Goal: Transaction & Acquisition: Download file/media

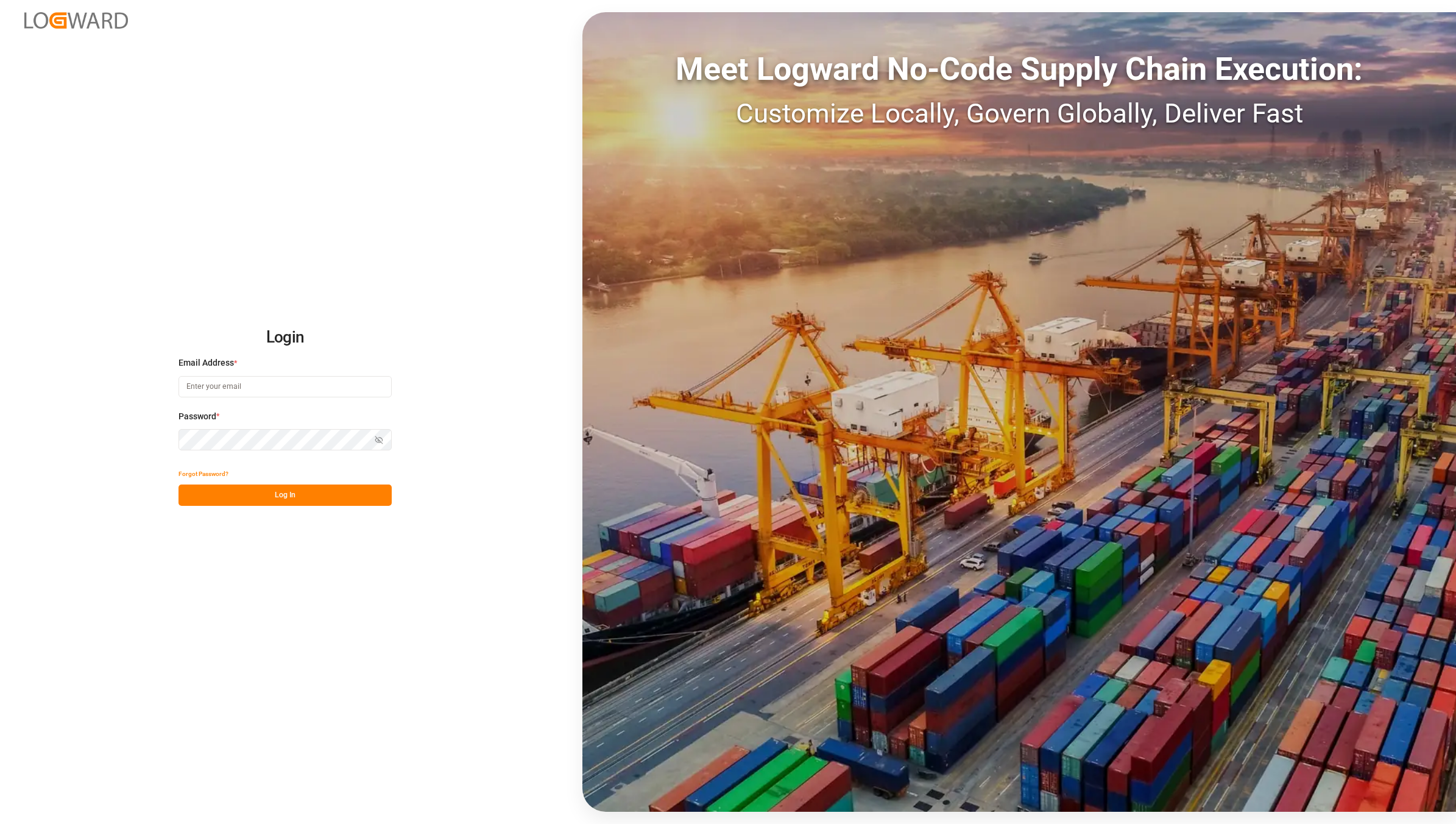
type input "[EMAIL_ADDRESS][DOMAIN_NAME]"
click at [317, 501] on button "Log In" at bounding box center [285, 495] width 213 height 21
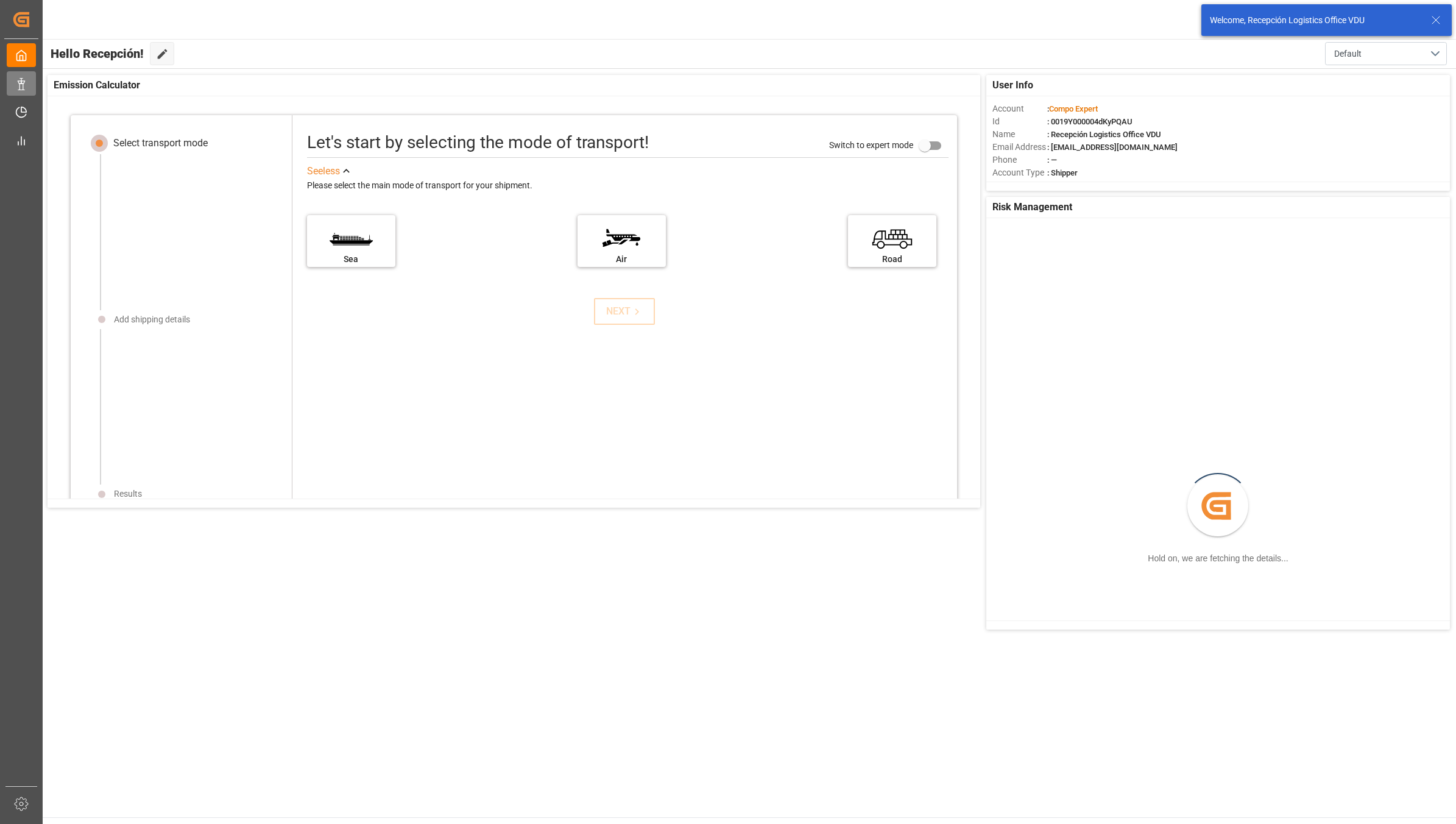
click at [22, 84] on icon at bounding box center [21, 83] width 12 height 12
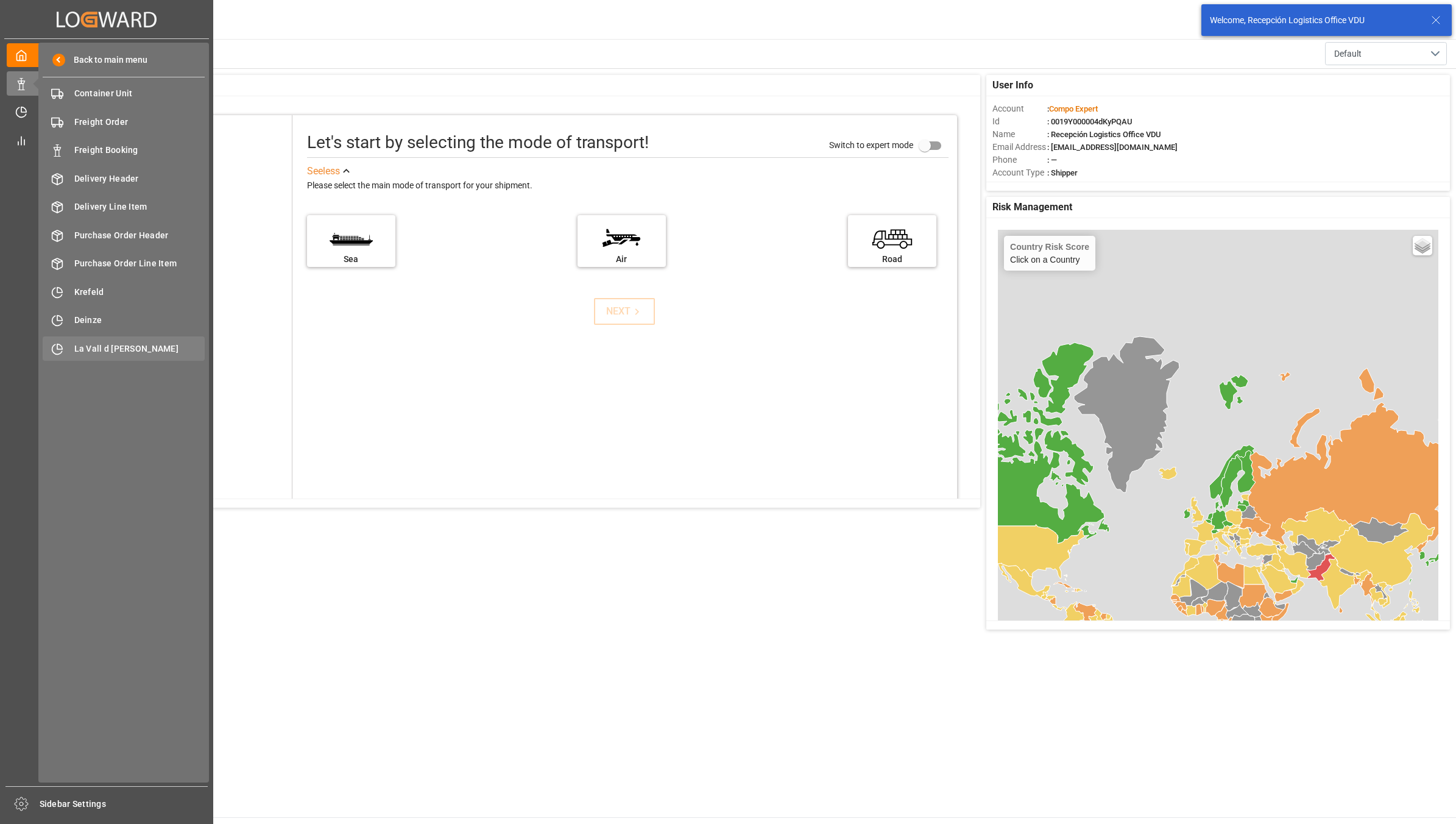
click at [107, 349] on span "La Vall d [PERSON_NAME]" at bounding box center [140, 349] width 131 height 13
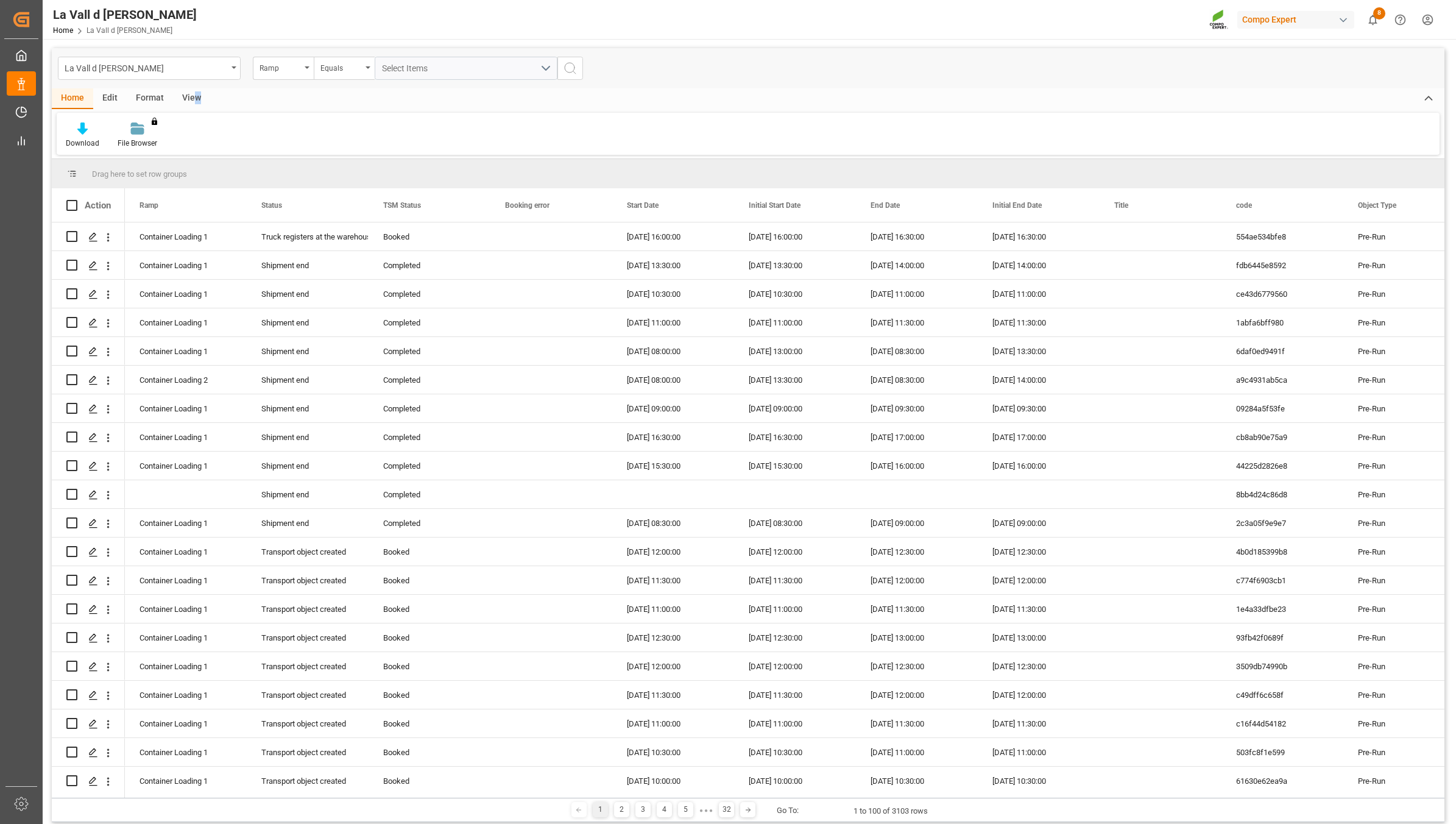
click at [195, 100] on div "View" at bounding box center [191, 98] width 37 height 20
click at [137, 141] on div "Standard Templates" at bounding box center [138, 143] width 61 height 11
click at [164, 176] on div "VDU Overview Carretileros" at bounding box center [171, 172] width 107 height 13
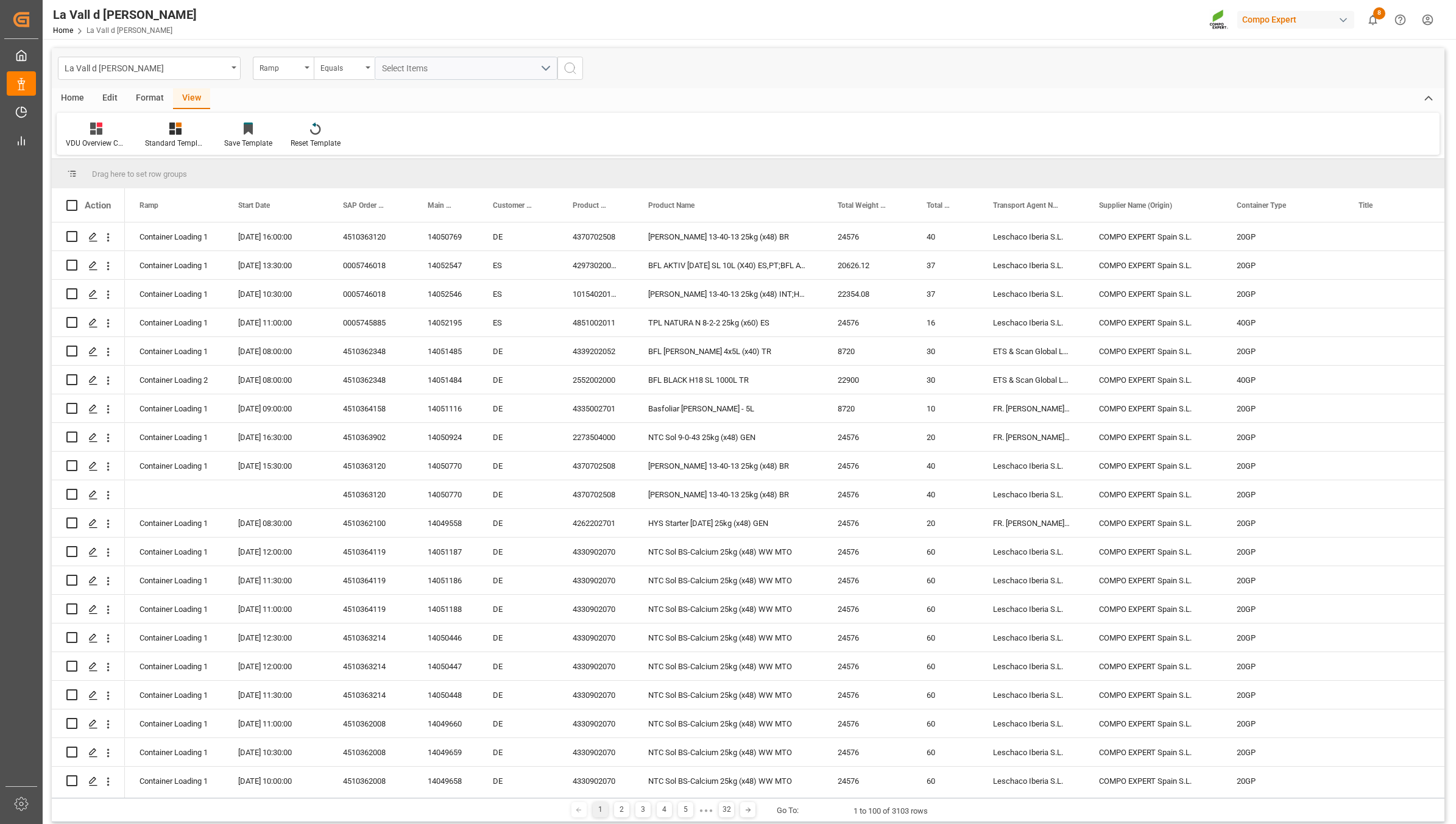
drag, startPoint x: 159, startPoint y: 187, endPoint x: 476, endPoint y: 117, distance: 324.6
click at [480, 116] on div "VDU Overview Carretileros Standard Templates Save Template Reset Template" at bounding box center [748, 133] width 1383 height 42
click at [169, 132] on icon at bounding box center [175, 128] width 12 height 12
click at [175, 166] on div "VDU Overview Carretileros" at bounding box center [208, 172] width 107 height 13
click at [293, 74] on div "Ramp" at bounding box center [283, 68] width 61 height 23
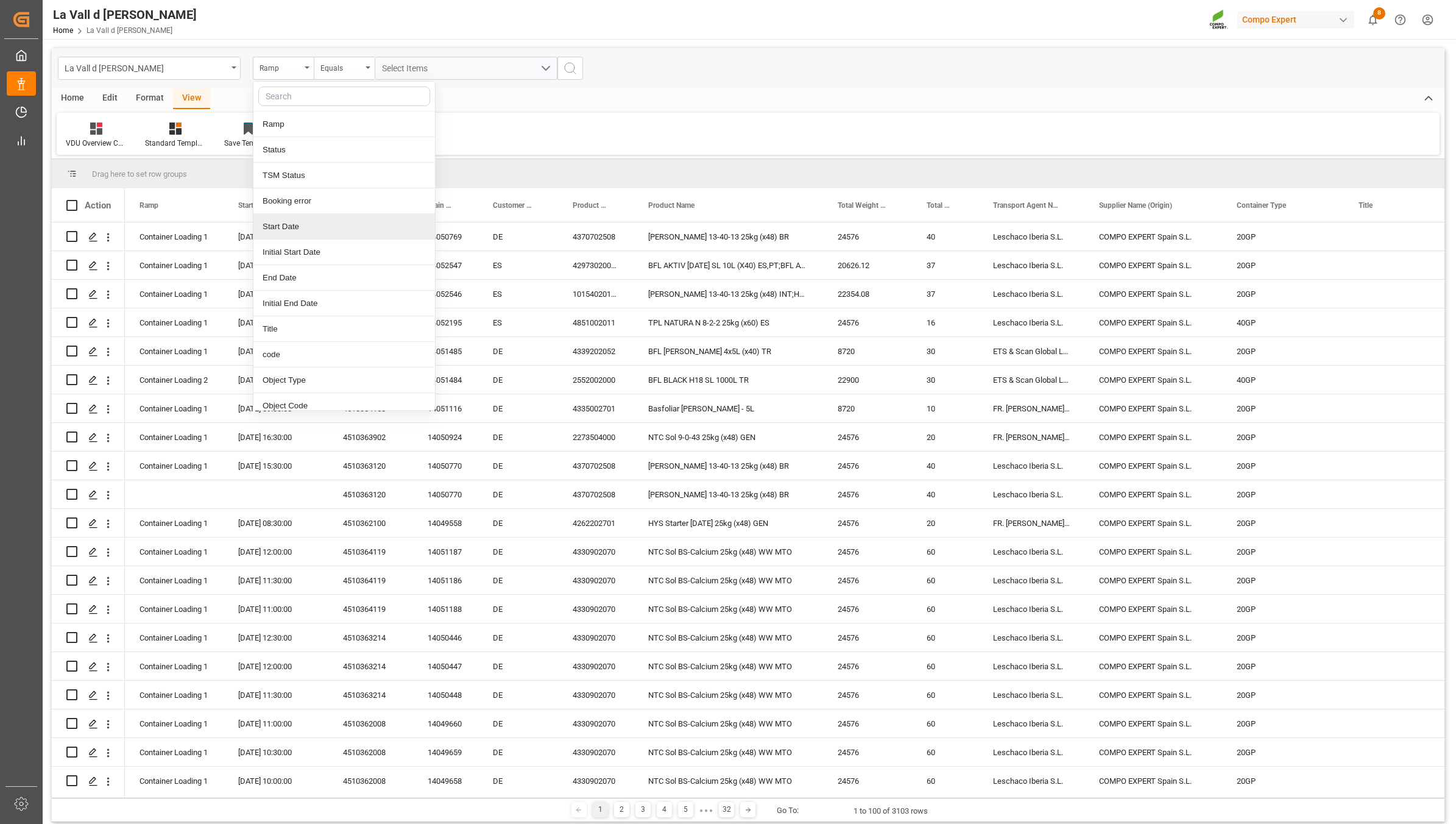
click at [370, 221] on div "Start Date" at bounding box center [344, 226] width 181 height 25
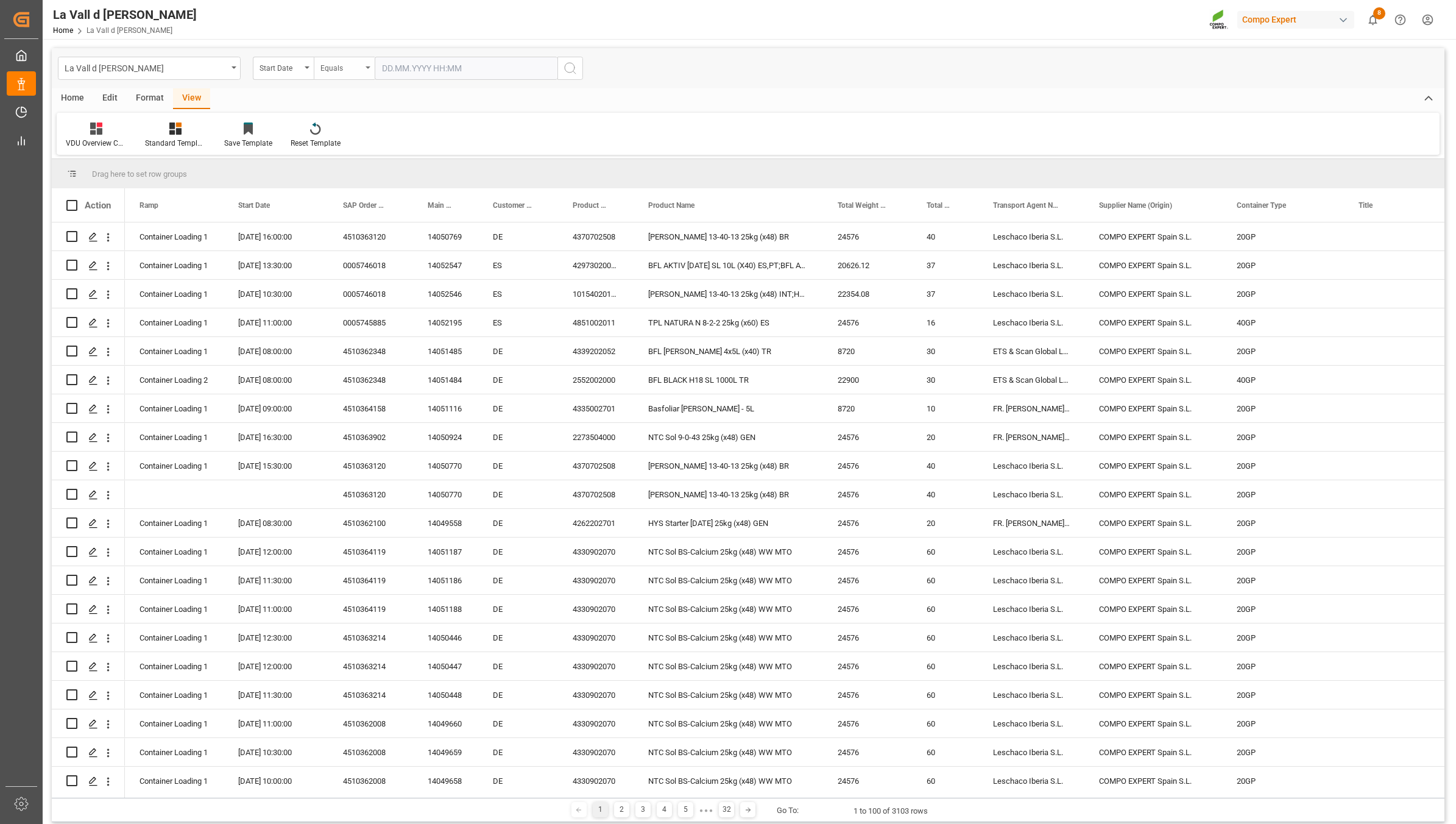
click at [355, 62] on div "Equals" at bounding box center [341, 66] width 42 height 14
click at [351, 226] on div "In range" at bounding box center [405, 226] width 181 height 25
click at [428, 68] on input "text" at bounding box center [421, 68] width 92 height 23
drag, startPoint x: 388, startPoint y: 217, endPoint x: 397, endPoint y: 215, distance: 9.2
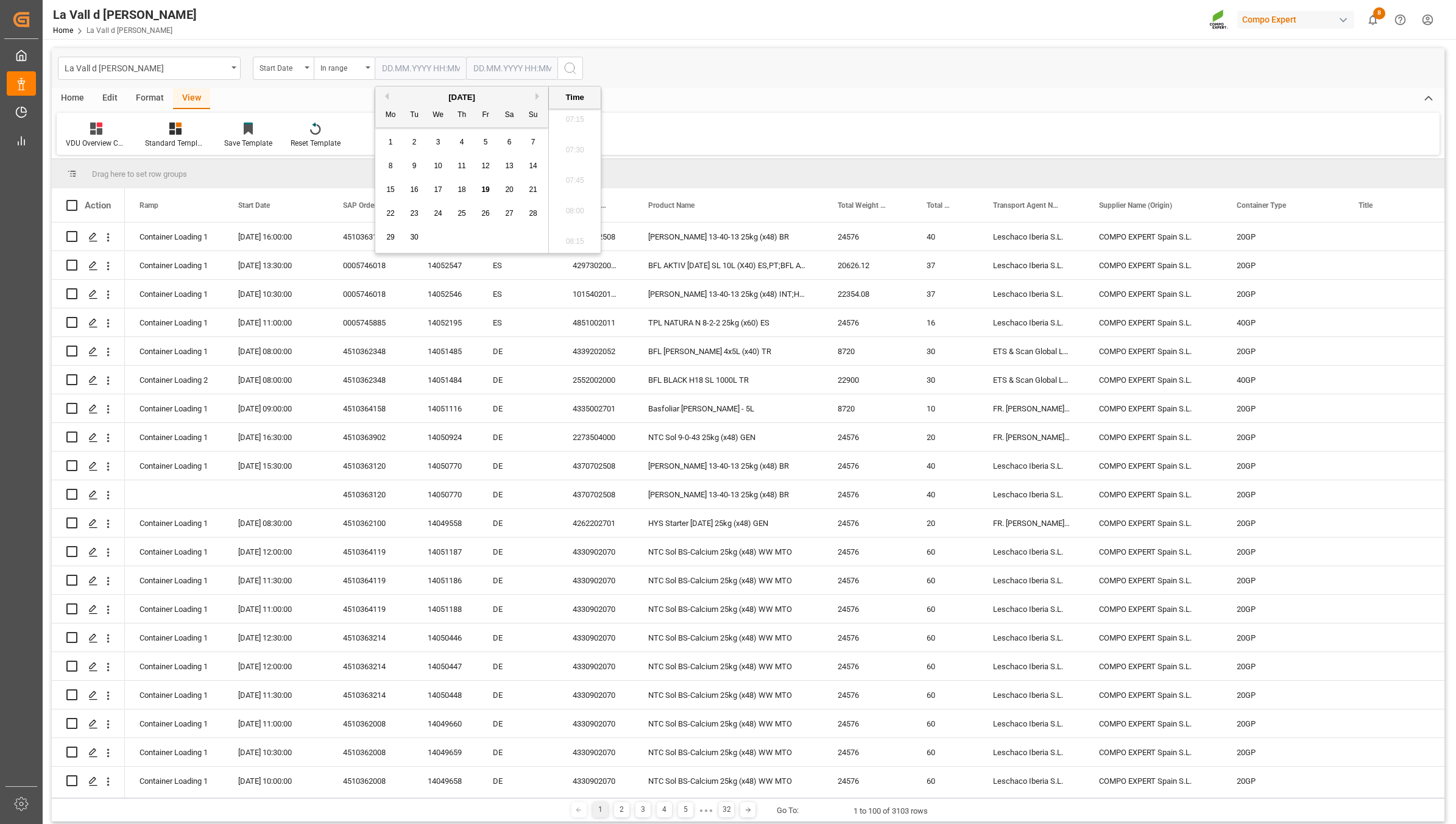
click at [388, 217] on span "22" at bounding box center [391, 213] width 8 height 8
type input "[DATE] 00:00"
click at [495, 72] on input "text" at bounding box center [512, 68] width 92 height 23
drag, startPoint x: 476, startPoint y: 214, endPoint x: 492, endPoint y: 164, distance: 52.5
click at [476, 214] on div "22" at bounding box center [482, 214] width 16 height 15
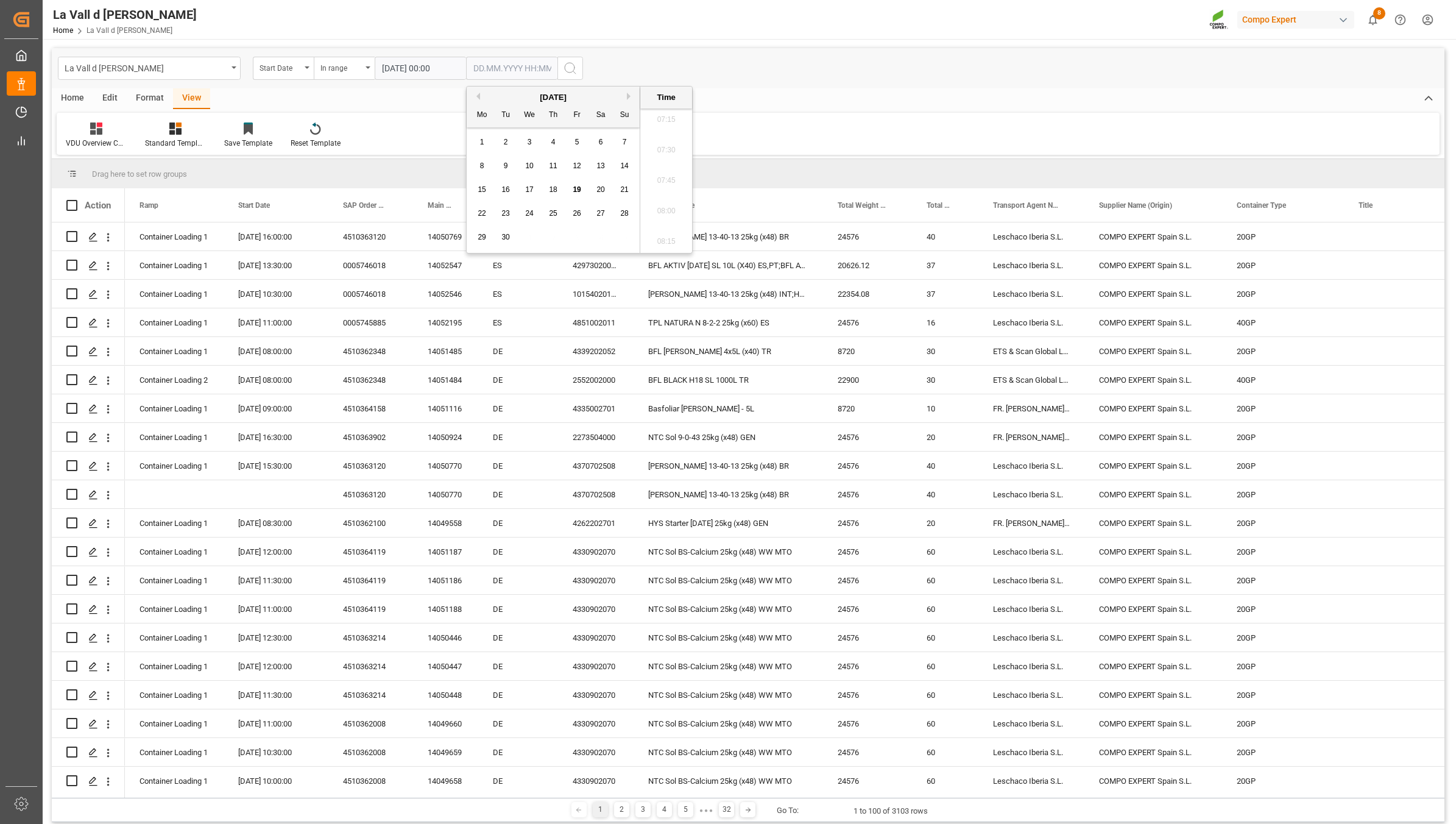
type input "[DATE] 00:00"
click at [565, 70] on icon "search button" at bounding box center [570, 69] width 15 height 15
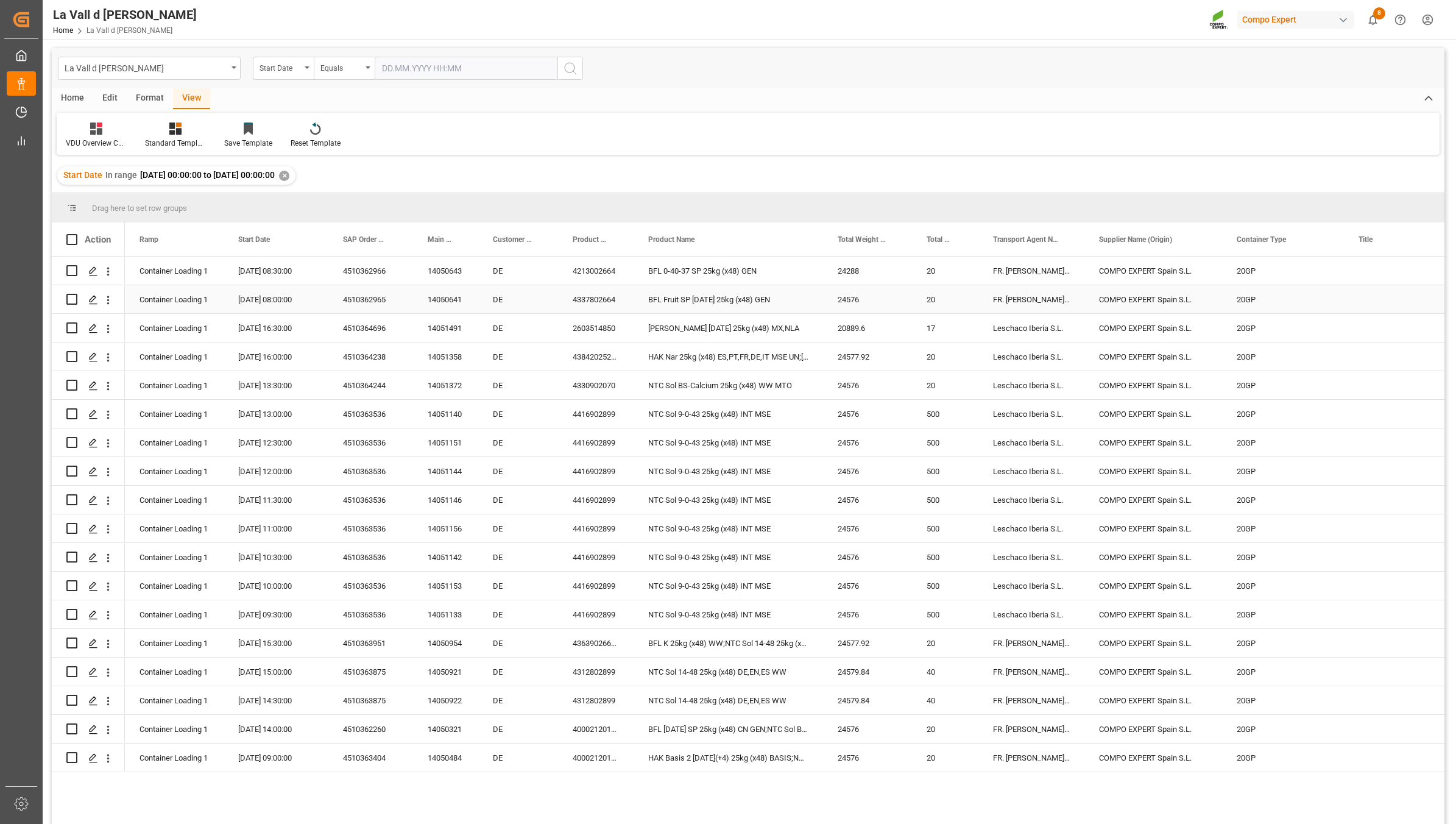
click at [372, 511] on div "4510363536" at bounding box center [371, 499] width 85 height 28
click at [468, 674] on span "Export as Excel" at bounding box center [440, 665] width 95 height 23
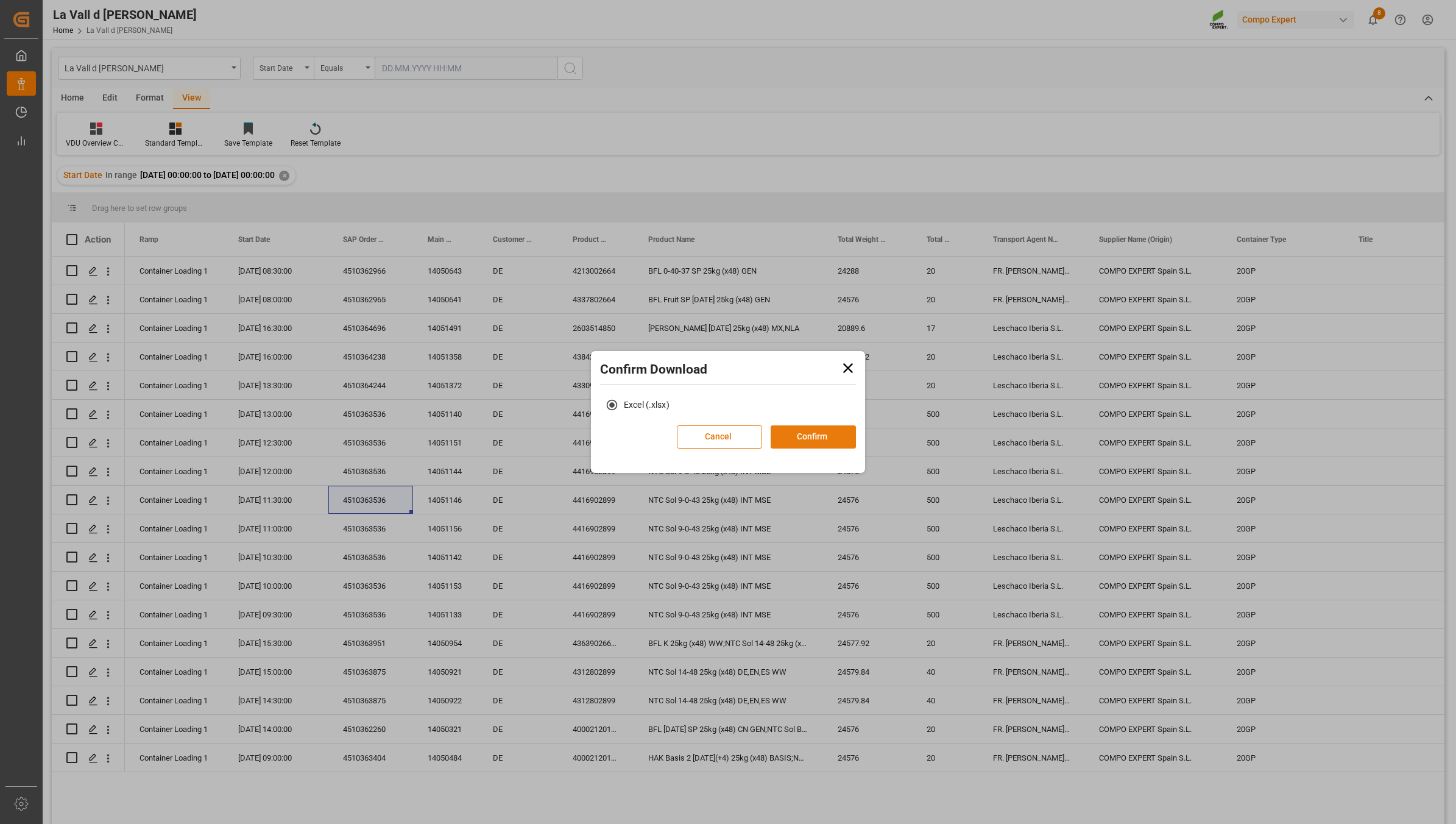
click at [800, 428] on button "Confirm" at bounding box center [813, 437] width 85 height 23
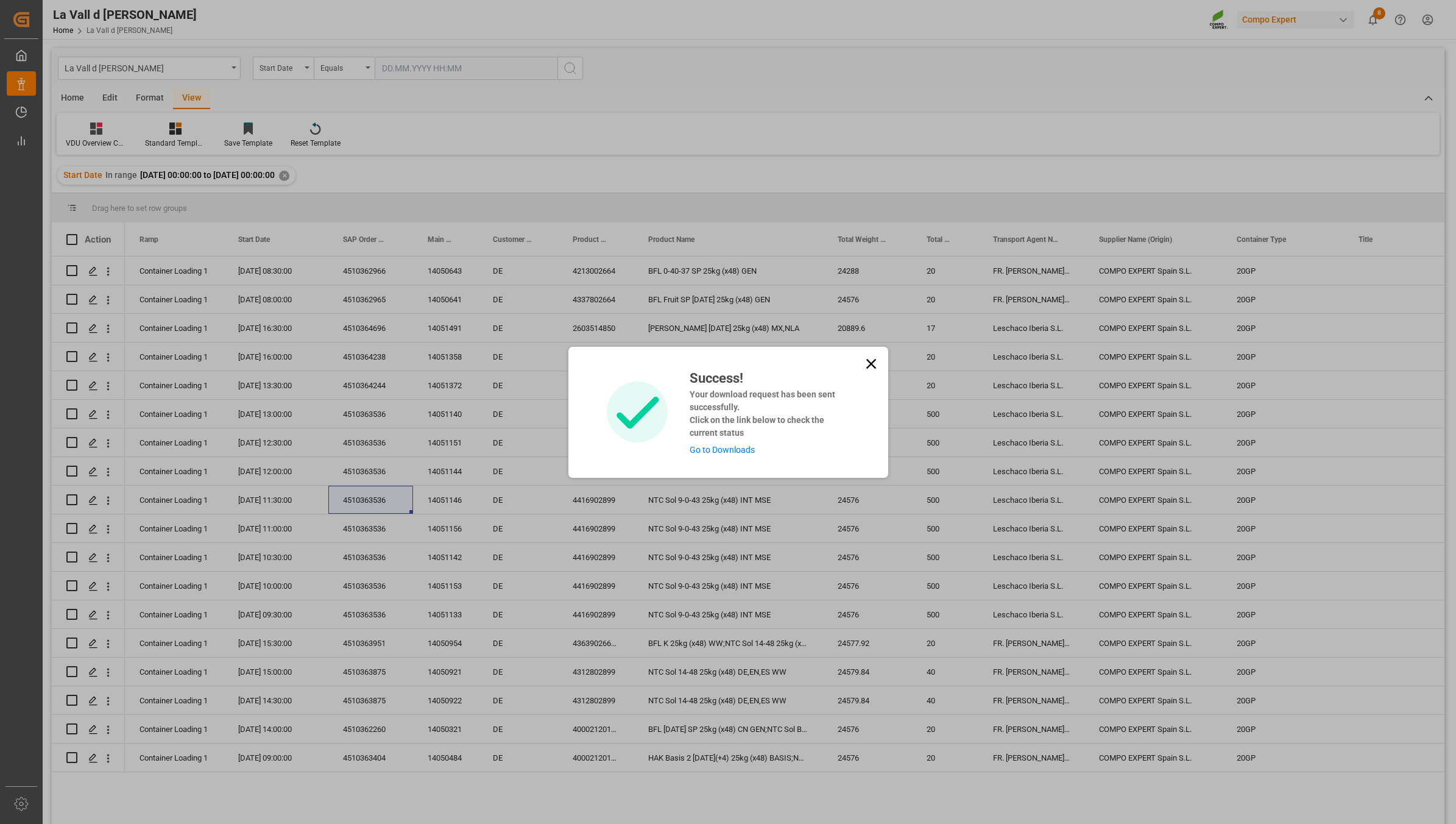
click at [730, 452] on link "Go to Downloads" at bounding box center [722, 450] width 65 height 10
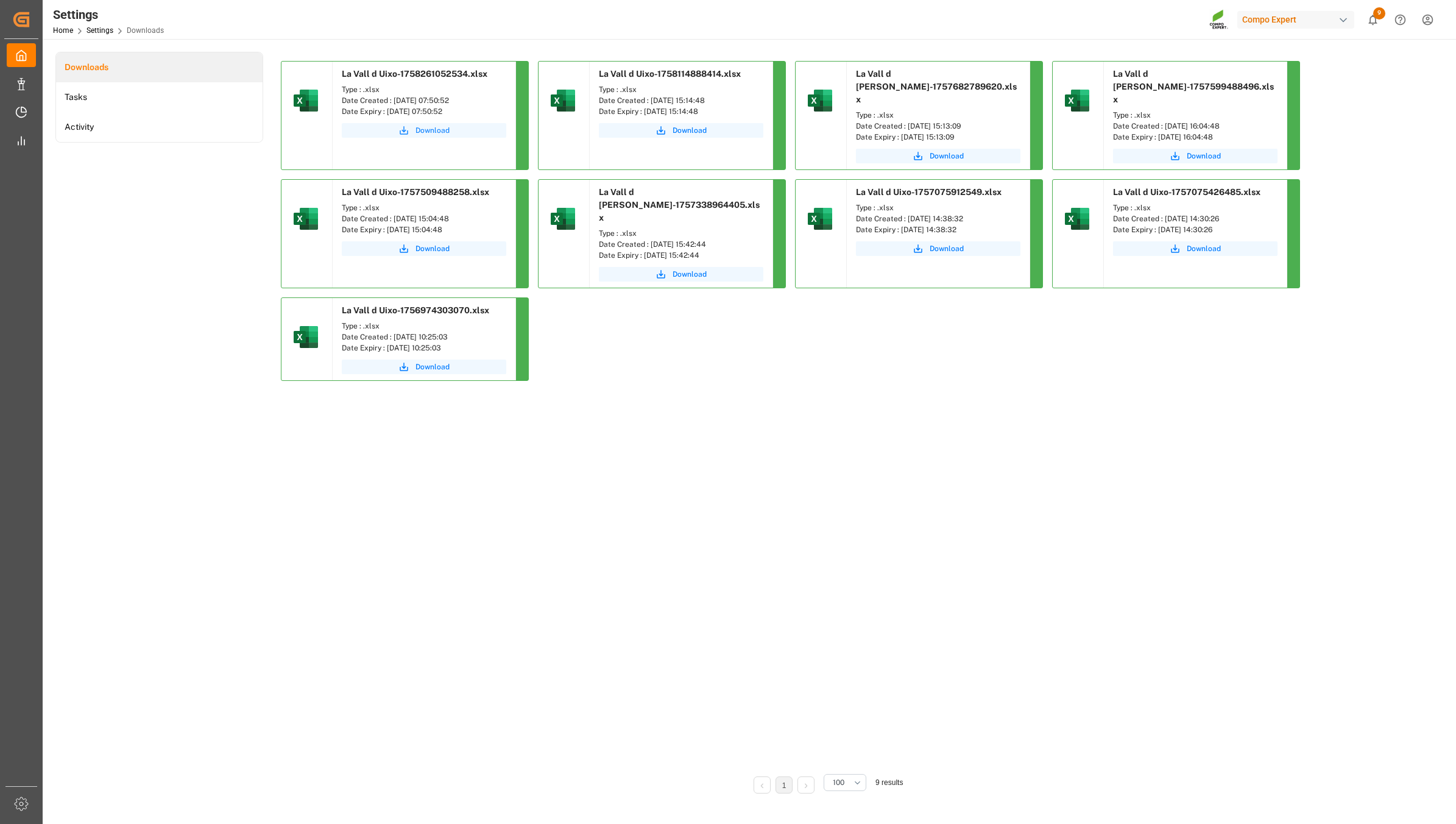
click at [433, 127] on span "Download" at bounding box center [433, 130] width 34 height 11
click at [444, 130] on span "Download" at bounding box center [433, 130] width 34 height 11
click at [620, 447] on div "La Vall d Uixo-1758261052534.xlsx Type : .xlsx Date Created : [DATE] 07:50:52 D…" at bounding box center [826, 412] width 1090 height 702
